Goal: Find specific page/section: Find specific page/section

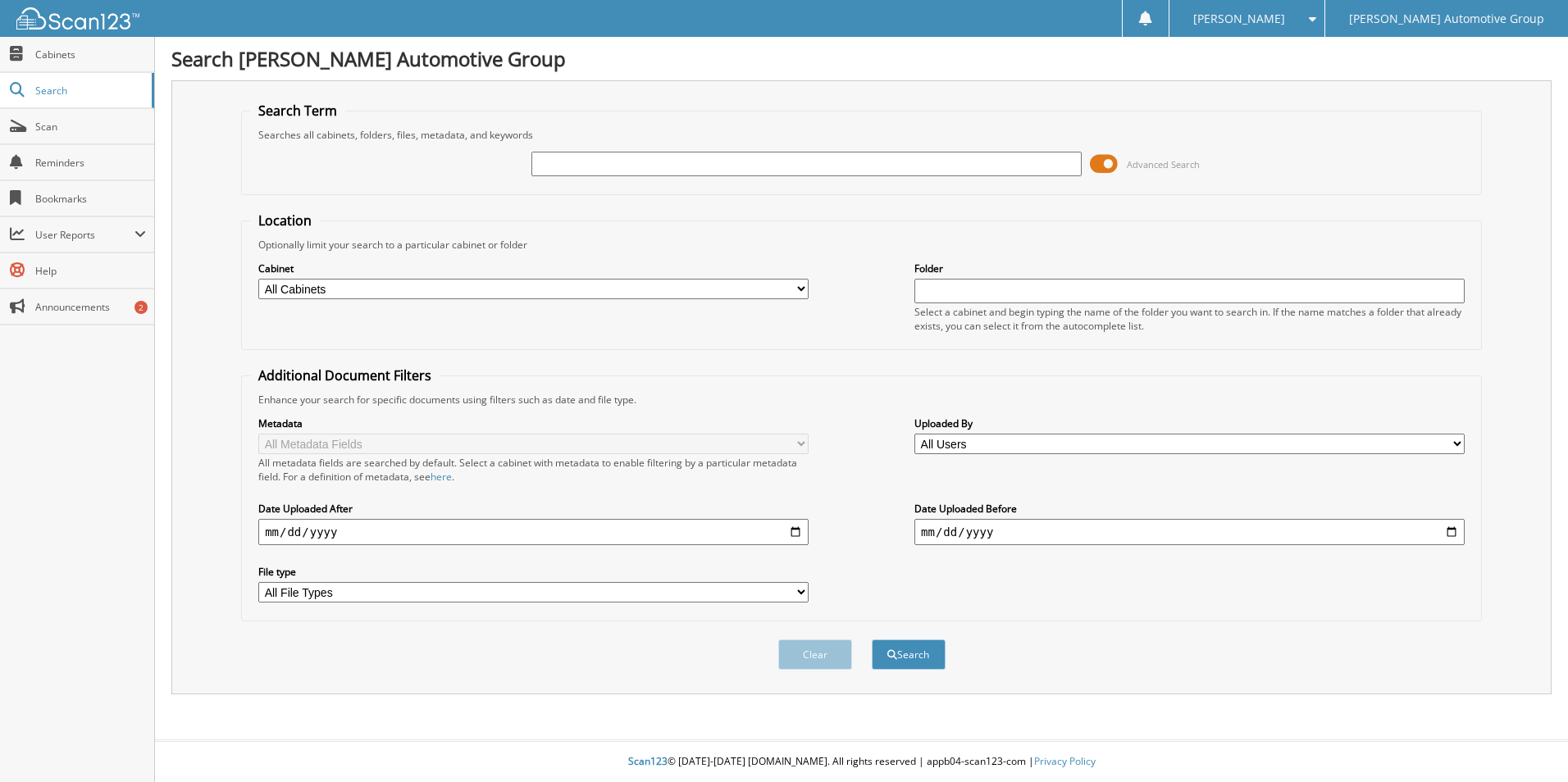
click at [603, 158] on input "text" at bounding box center [807, 164] width 551 height 25
type input "[PERSON_NAME]"
click at [872, 640] on button "Search" at bounding box center [908, 655] width 74 height 31
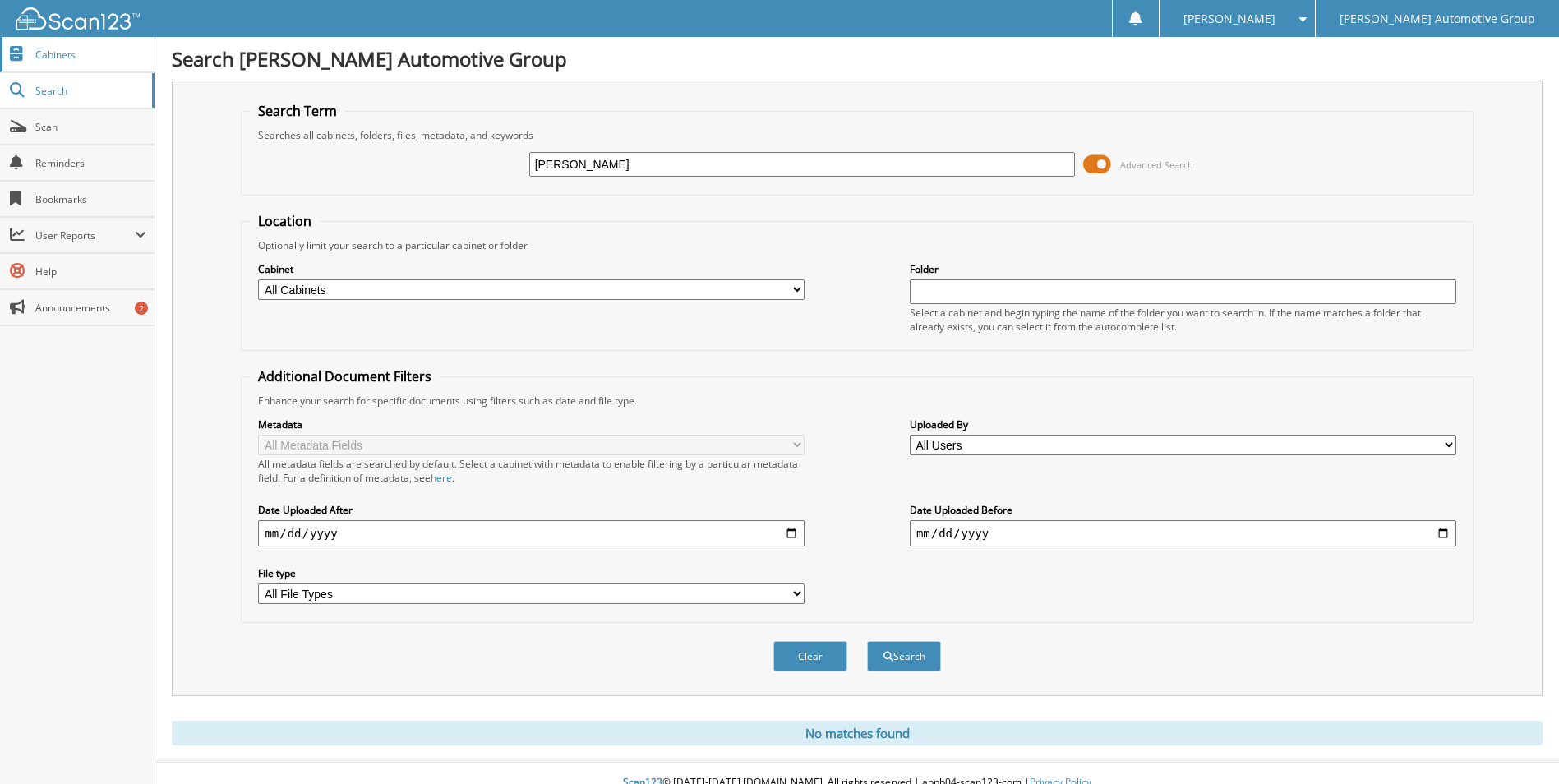
click at [56, 60] on span "Cabinets" at bounding box center [91, 55] width 111 height 14
